Goal: Entertainment & Leisure: Consume media (video, audio)

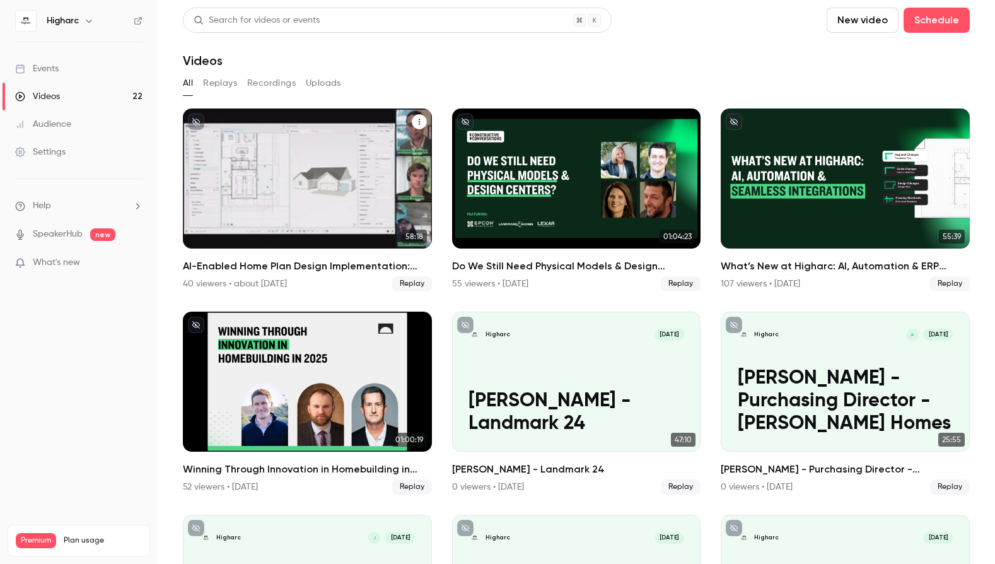
click at [303, 262] on h2 "AI-Enabled Home Plan Design Implementation: Your Home Plans Live" at bounding box center [307, 266] width 249 height 15
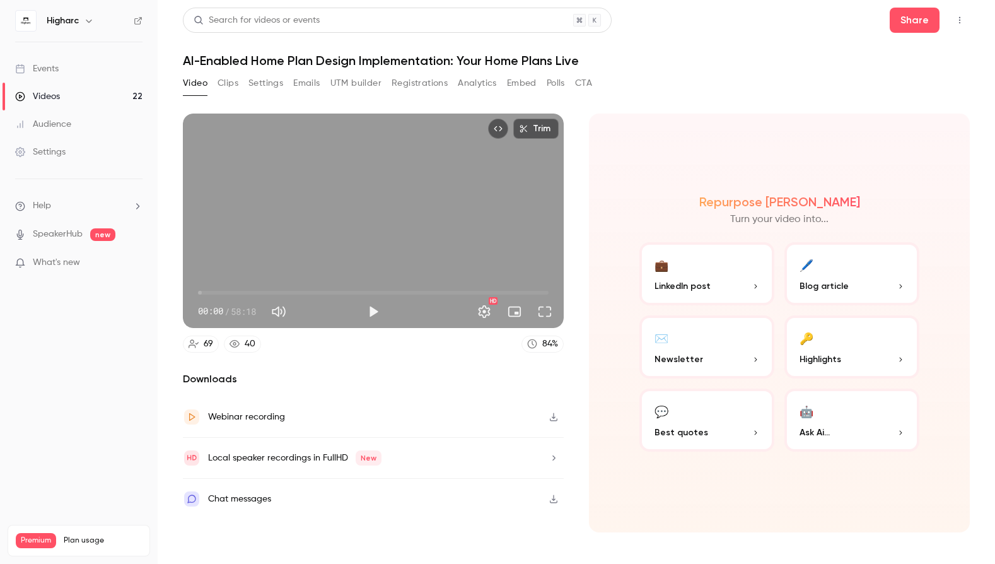
click at [486, 453] on div "Local speaker recordings in FullHD New" at bounding box center [373, 458] width 381 height 41
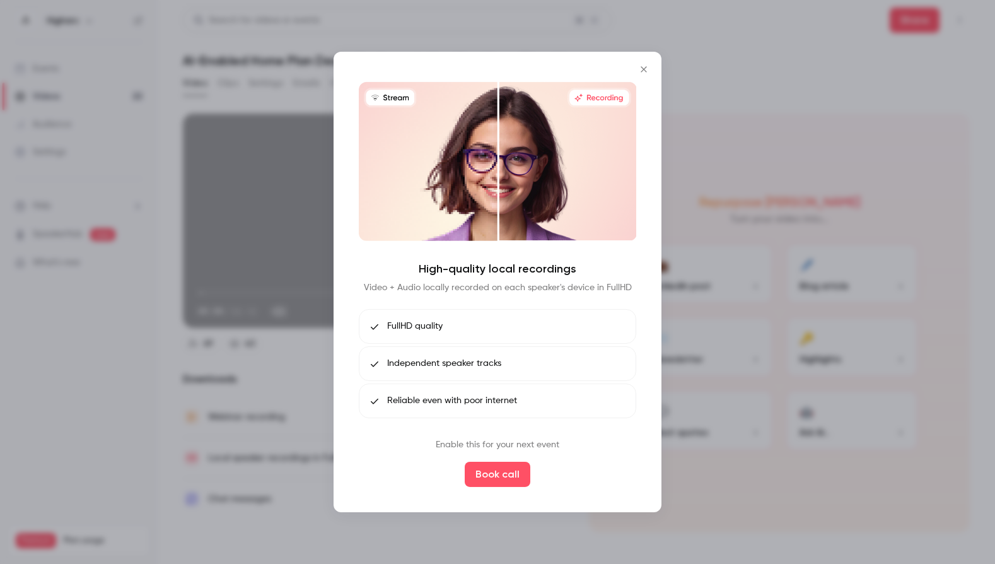
click at [644, 70] on icon "Close" at bounding box center [644, 69] width 15 height 10
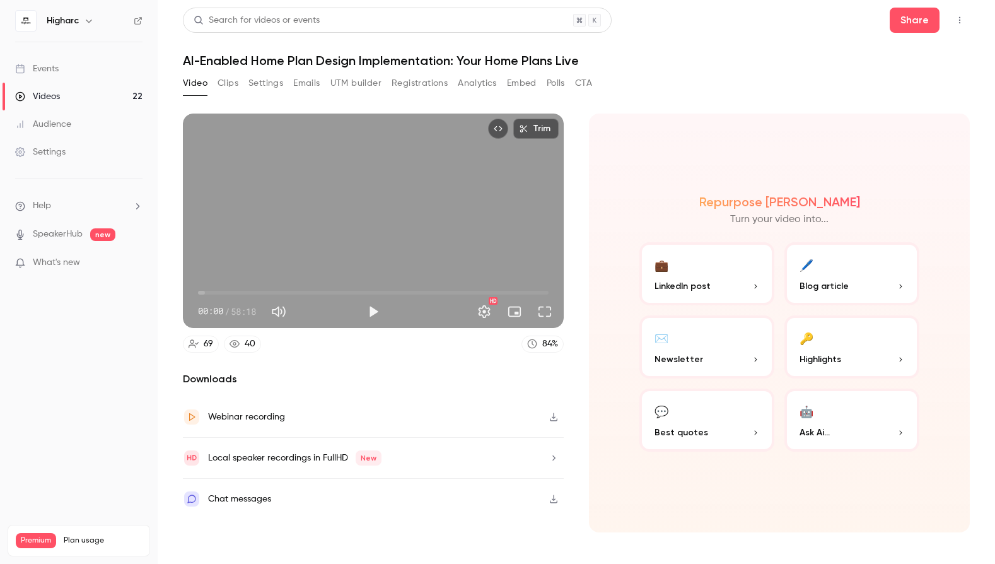
click at [554, 418] on icon "button" at bounding box center [554, 417] width 8 height 8
click at [694, 57] on h1 "AI-Enabled Home Plan Design Implementation: Your Home Plans Live" at bounding box center [576, 60] width 787 height 15
